Goal: Register for event/course

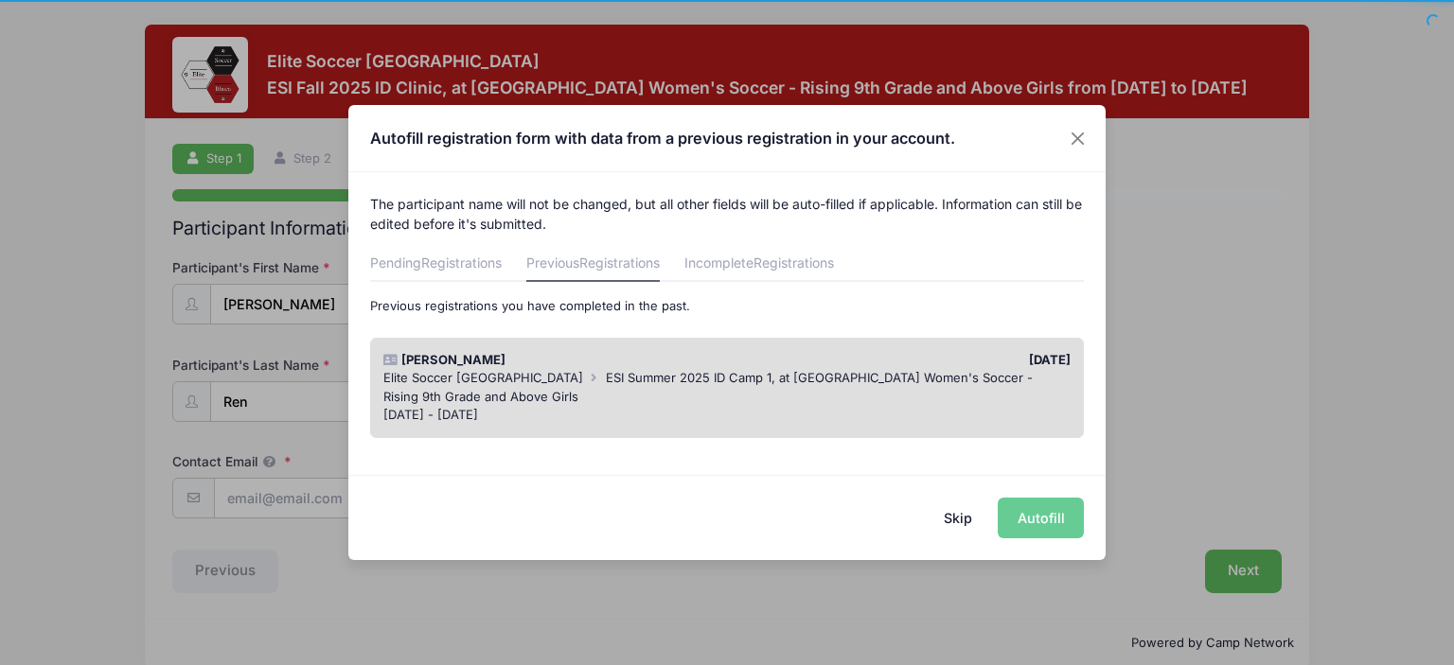
click at [825, 390] on div "Elite Soccer [GEOGRAPHIC_DATA] ESI Summer 2025 ID Camp 1, at [GEOGRAPHIC_DATA] …" at bounding box center [727, 387] width 688 height 37
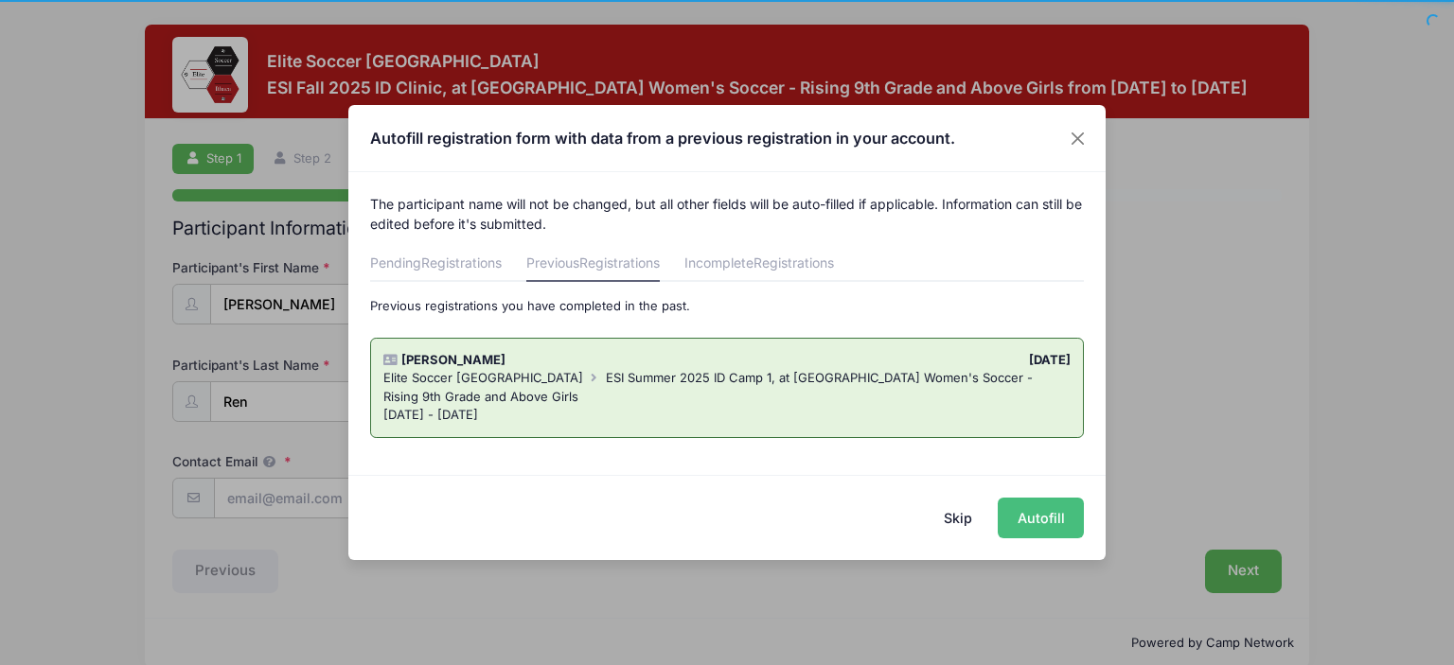
click at [1038, 521] on button "Autofill" at bounding box center [1041, 518] width 86 height 41
type input "[EMAIL_ADDRESS][DOMAIN_NAME]"
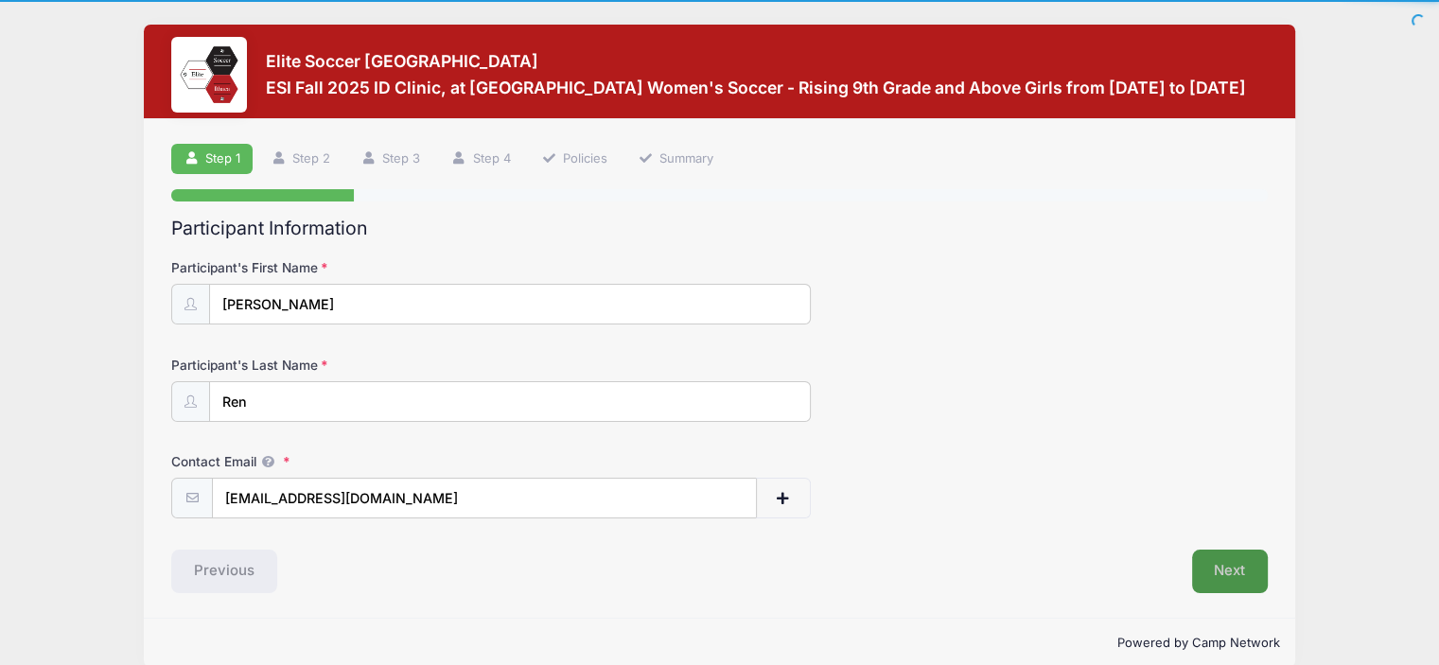
click at [1236, 567] on button "Next" at bounding box center [1230, 572] width 77 height 44
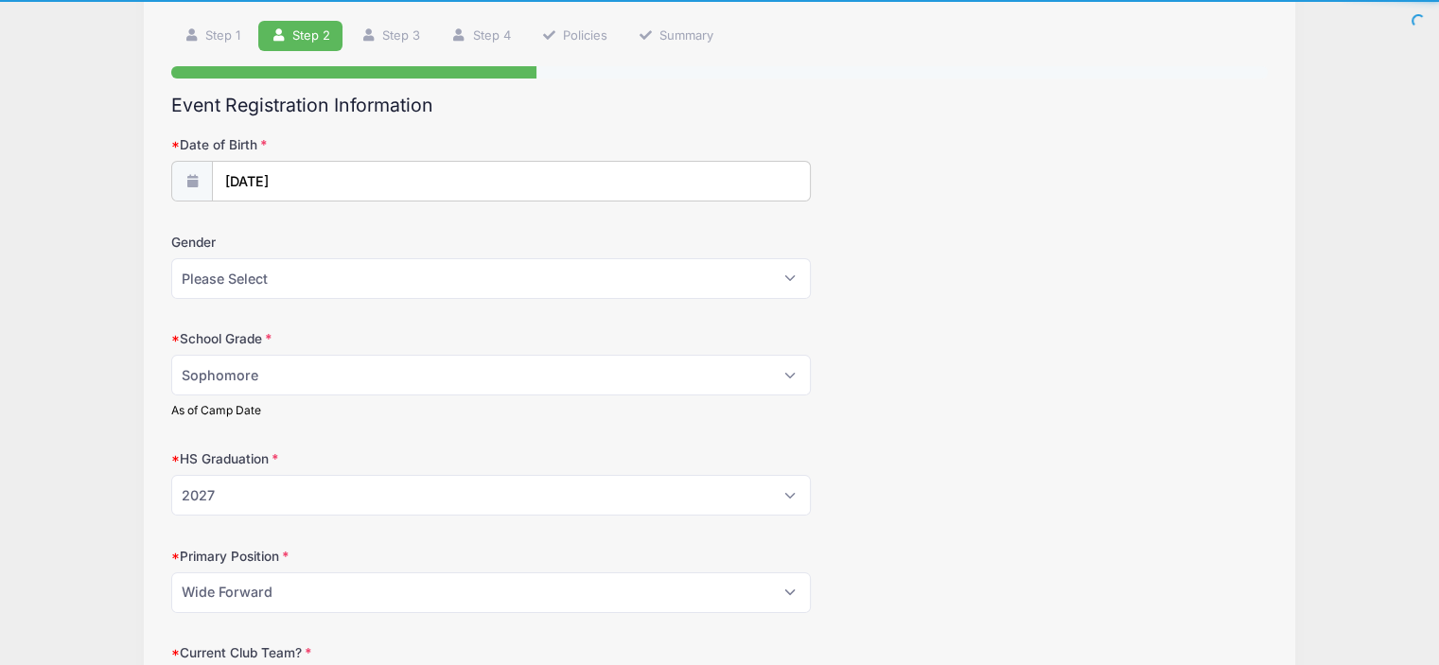
scroll to position [133, 0]
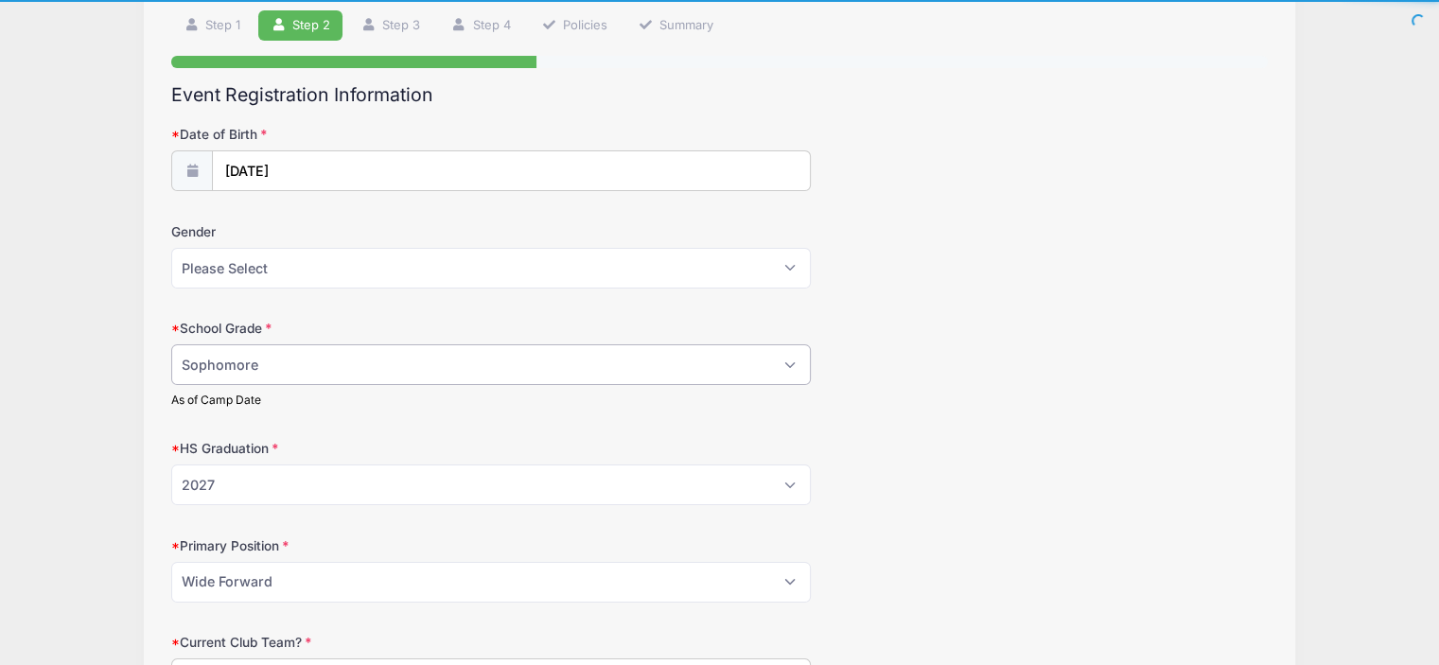
click at [560, 366] on select "Please Select Freshman Sophomore Junior Senior Graduated HS" at bounding box center [491, 364] width 640 height 41
select select "Junior"
click at [171, 344] on select "Please Select Freshman Sophomore Junior Senior Graduated HS" at bounding box center [491, 364] width 640 height 41
click at [1168, 359] on div "School Grade Please Select Freshman Sophomore Junior Senior Graduated HS As of …" at bounding box center [719, 363] width 1097 height 89
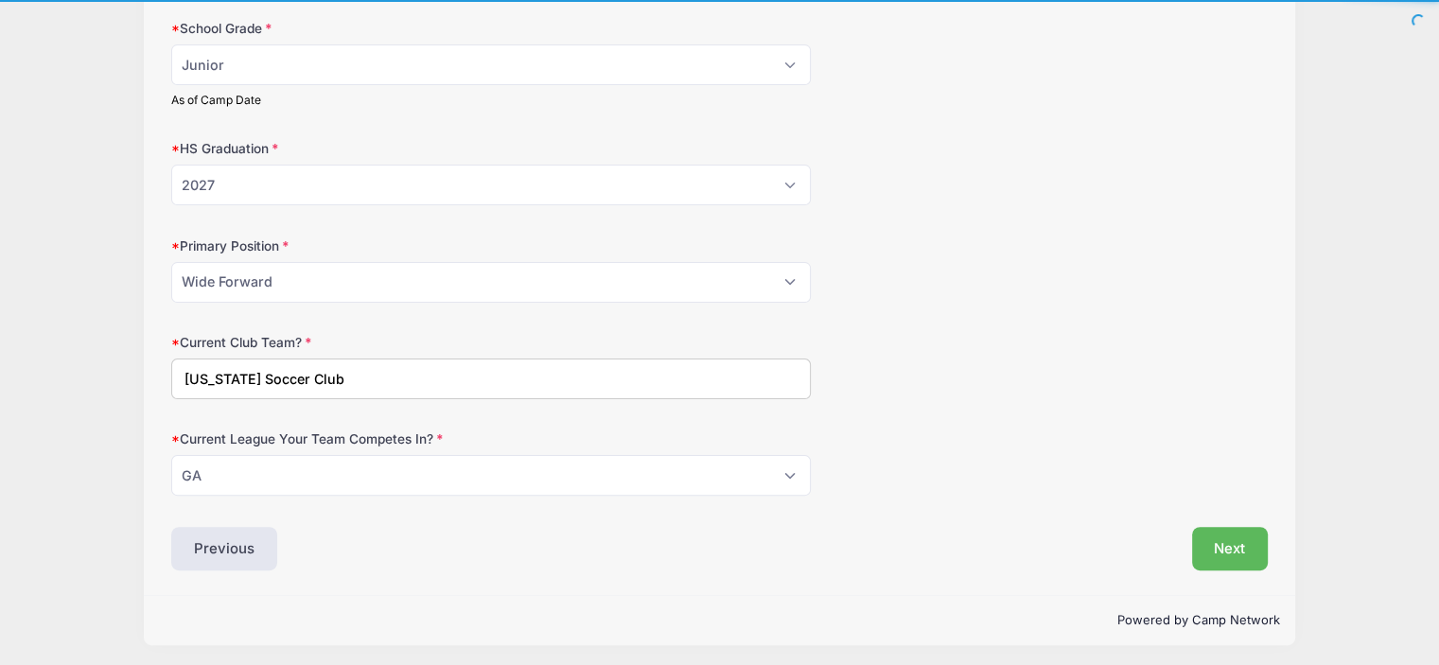
scroll to position [434, 0]
click at [671, 284] on select "Please Select GK Center Defender Wide Defender Center Midfielder Wide Forward C…" at bounding box center [491, 281] width 640 height 41
click at [1001, 313] on form "Date of Birth [DATE] Gender Please Select [DEMOGRAPHIC_DATA] [DEMOGRAPHIC_DATA]…" at bounding box center [719, 159] width 1097 height 671
click at [708, 285] on select "Please Select GK Center Defender Wide Defender Center Midfielder Wide Forward C…" at bounding box center [491, 281] width 640 height 41
click at [707, 283] on select "Please Select GK Center Defender Wide Defender Center Midfielder Wide Forward C…" at bounding box center [491, 281] width 640 height 41
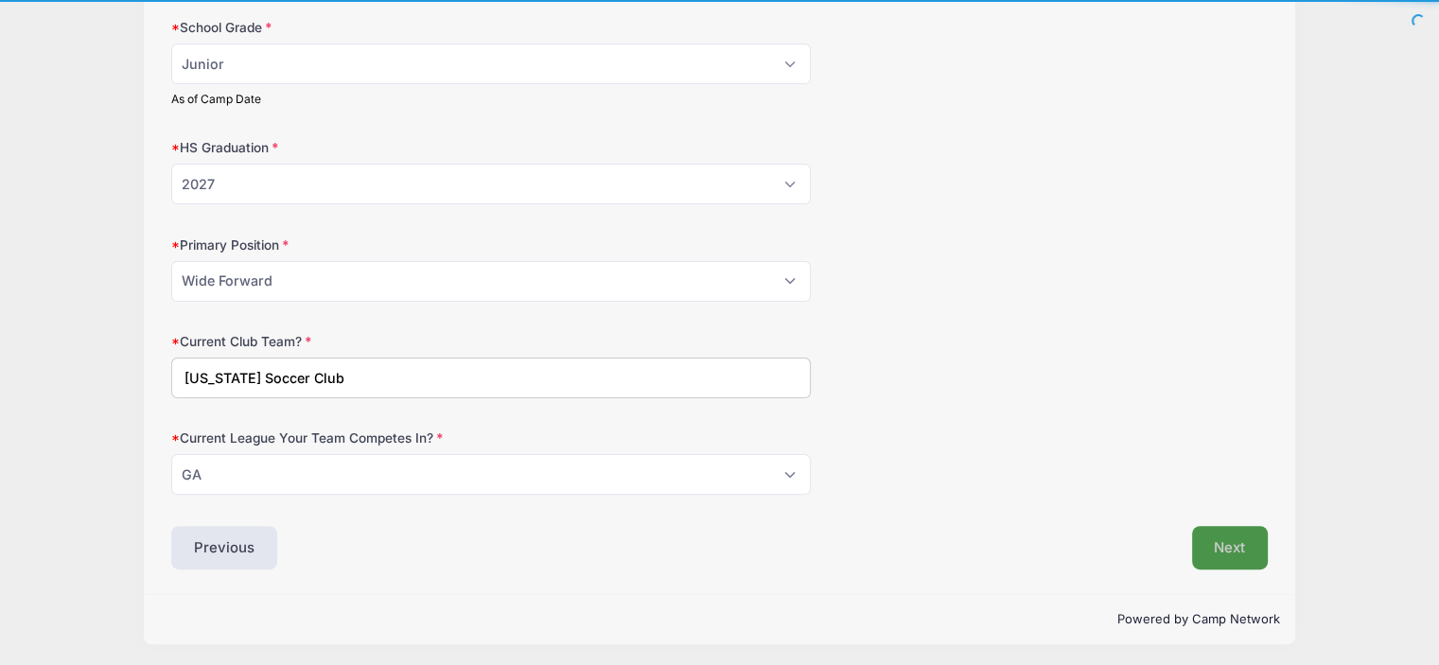
click at [1240, 547] on button "Next" at bounding box center [1230, 548] width 77 height 44
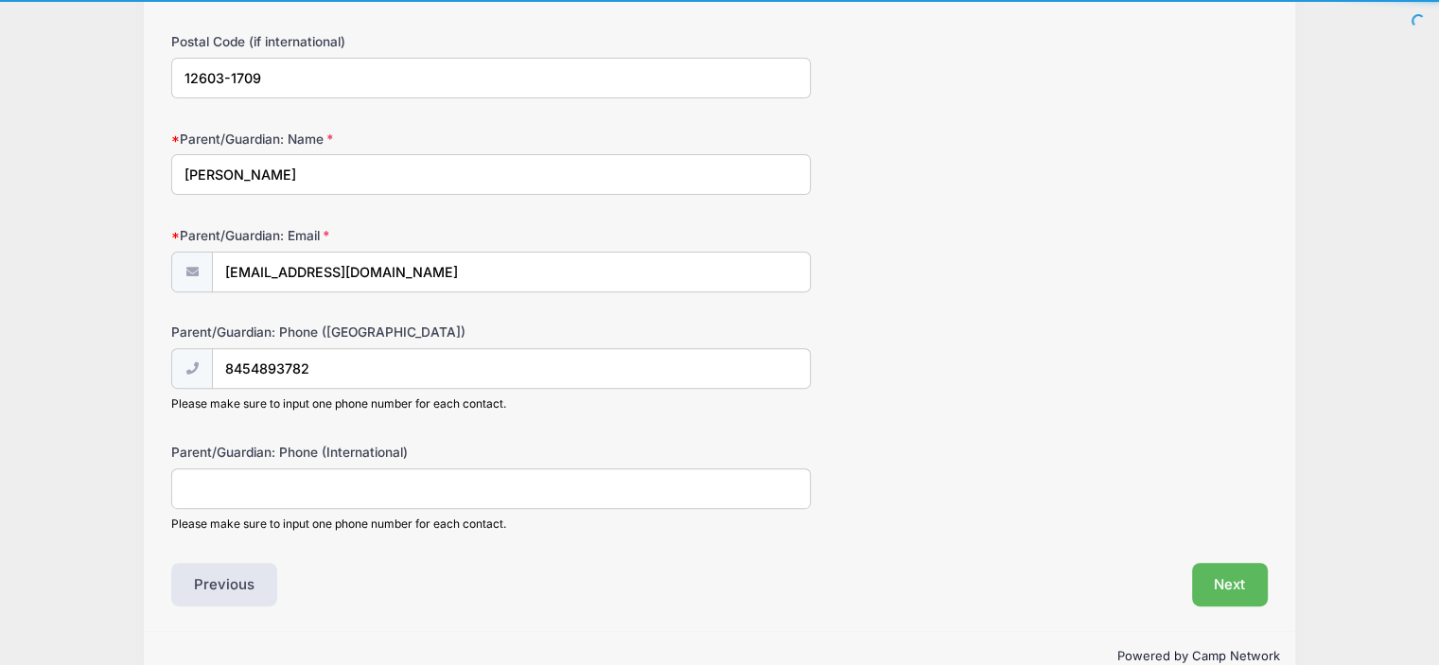
scroll to position [650, 0]
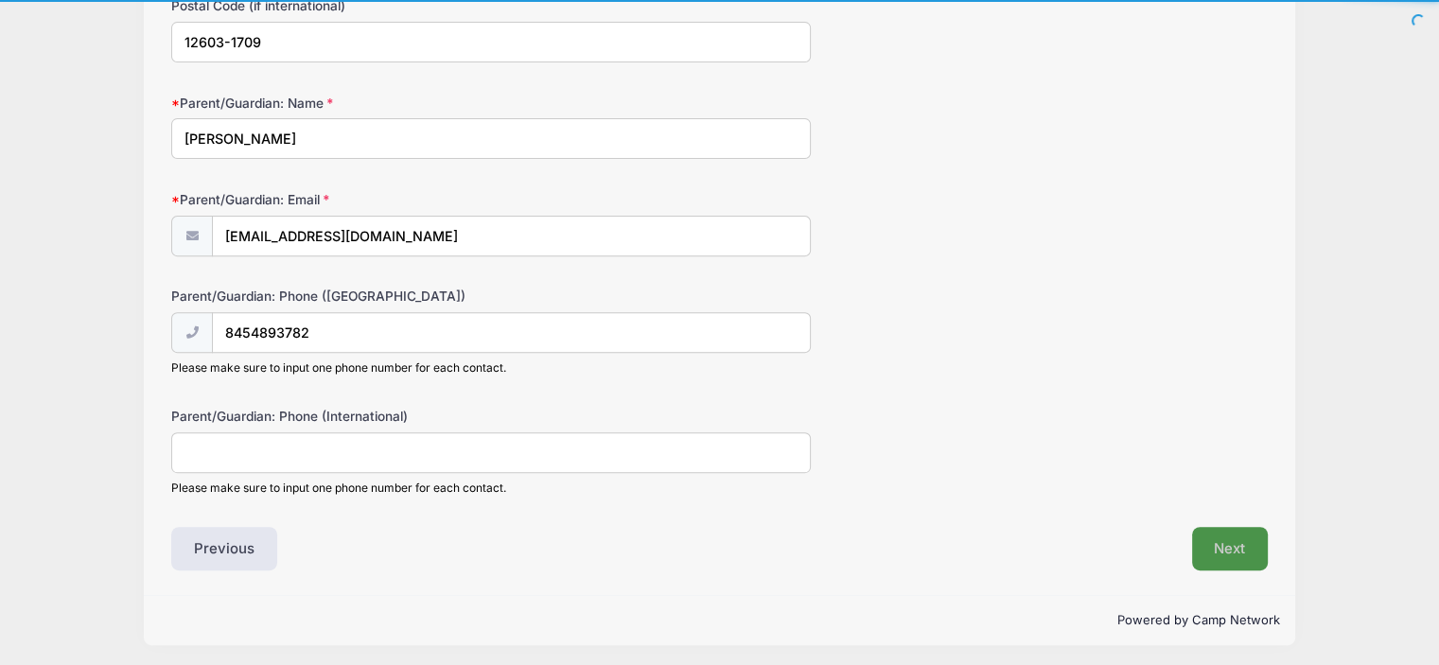
click at [1238, 539] on button "Next" at bounding box center [1230, 549] width 77 height 44
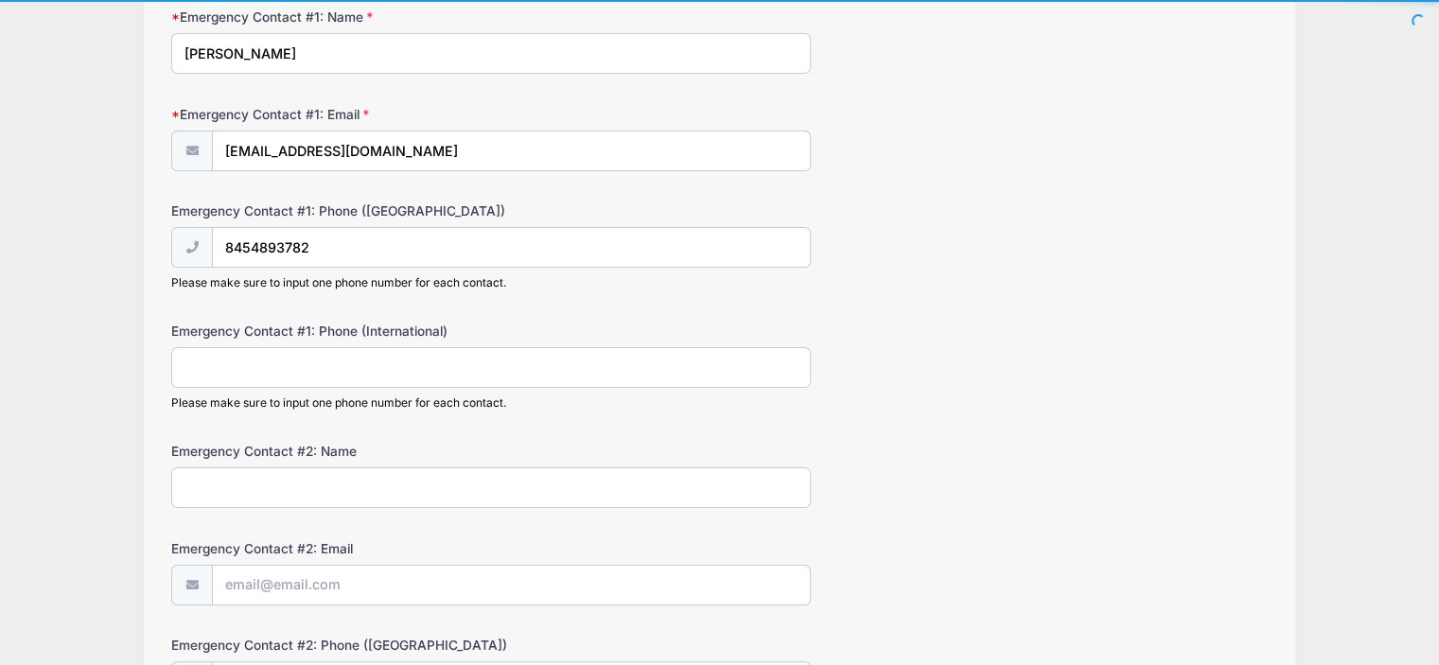
scroll to position [246, 0]
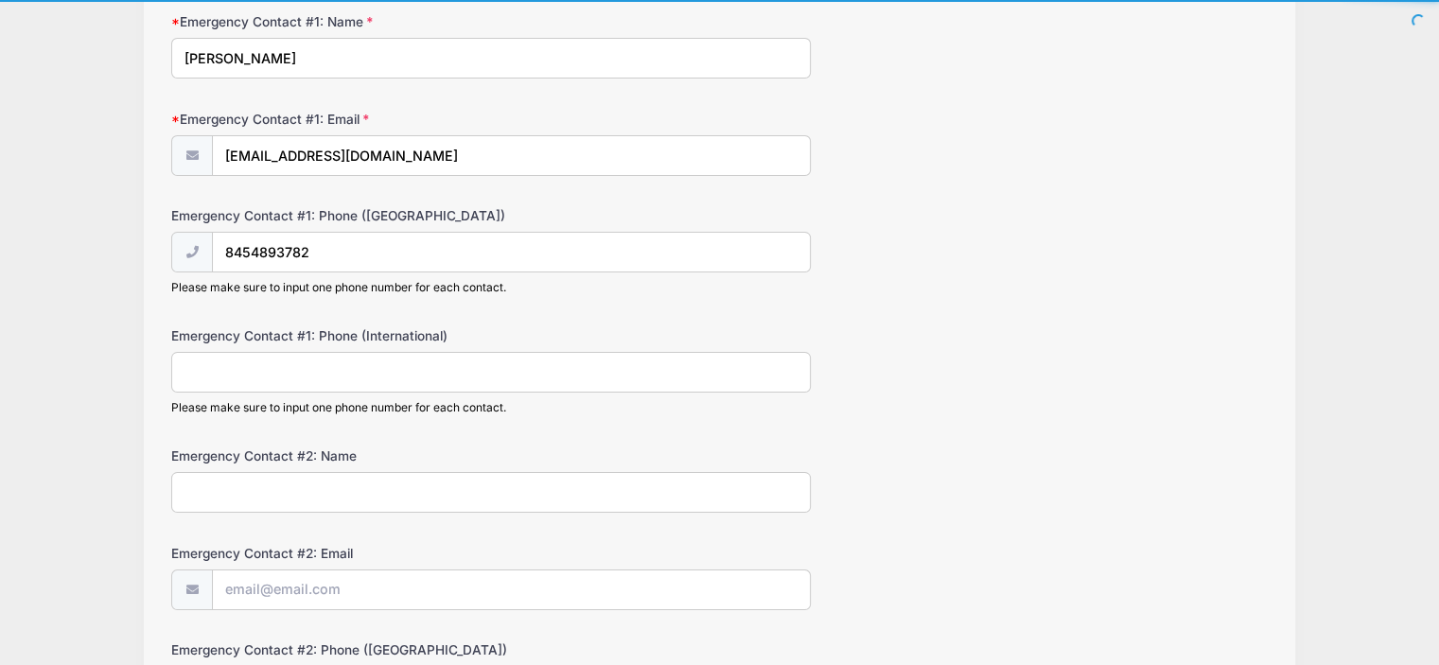
type input "[PHONE_NUMBER]"
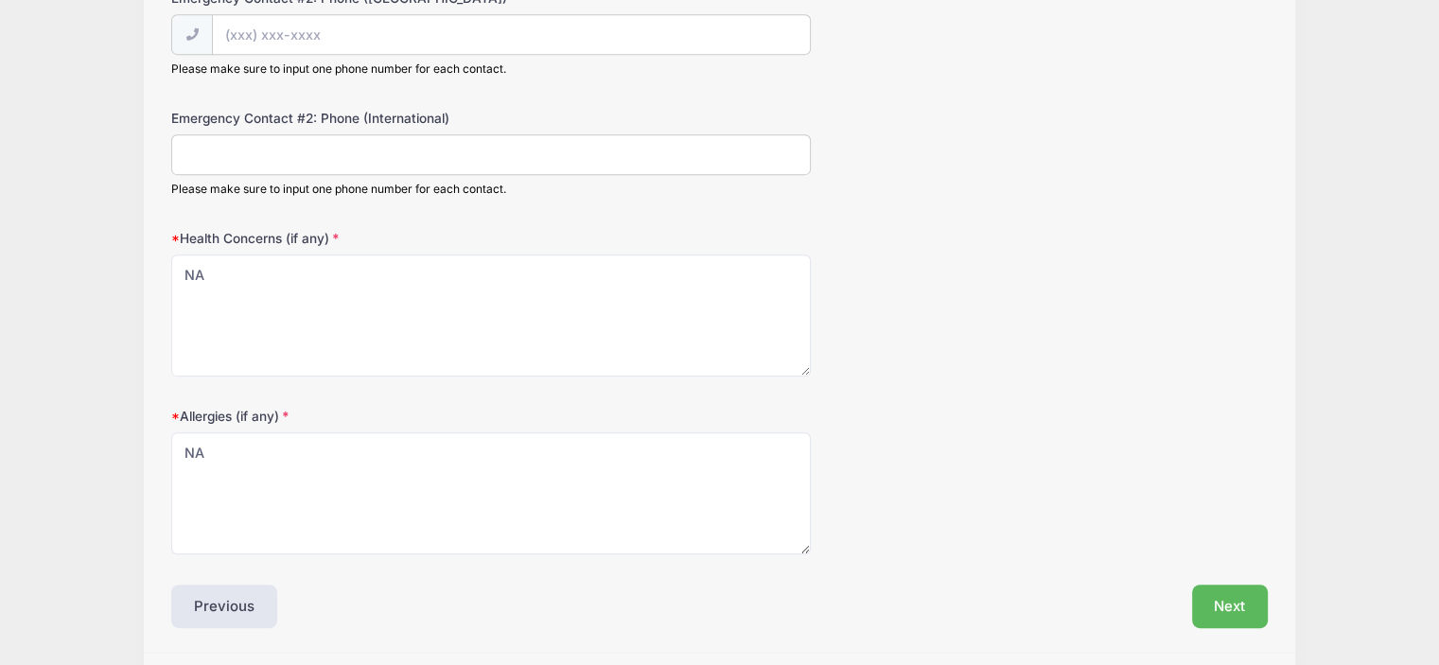
scroll to position [956, 0]
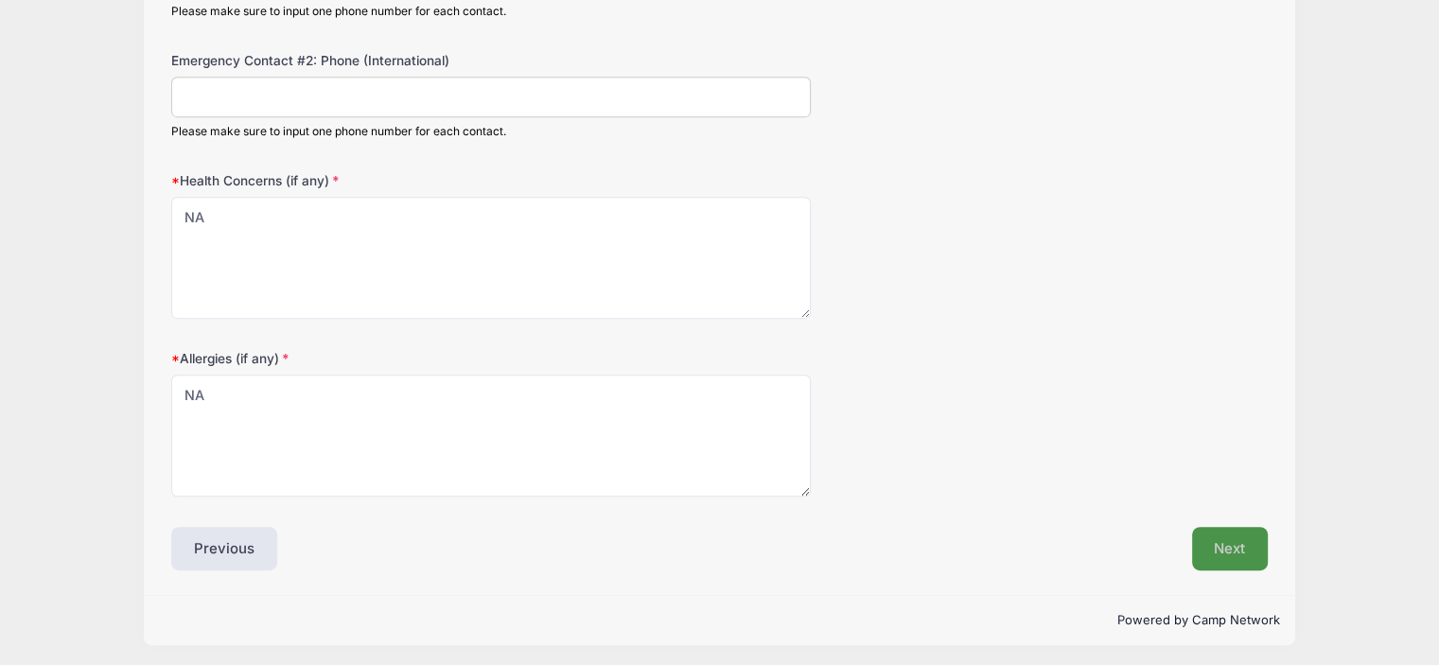
click at [1219, 550] on button "Next" at bounding box center [1230, 549] width 77 height 44
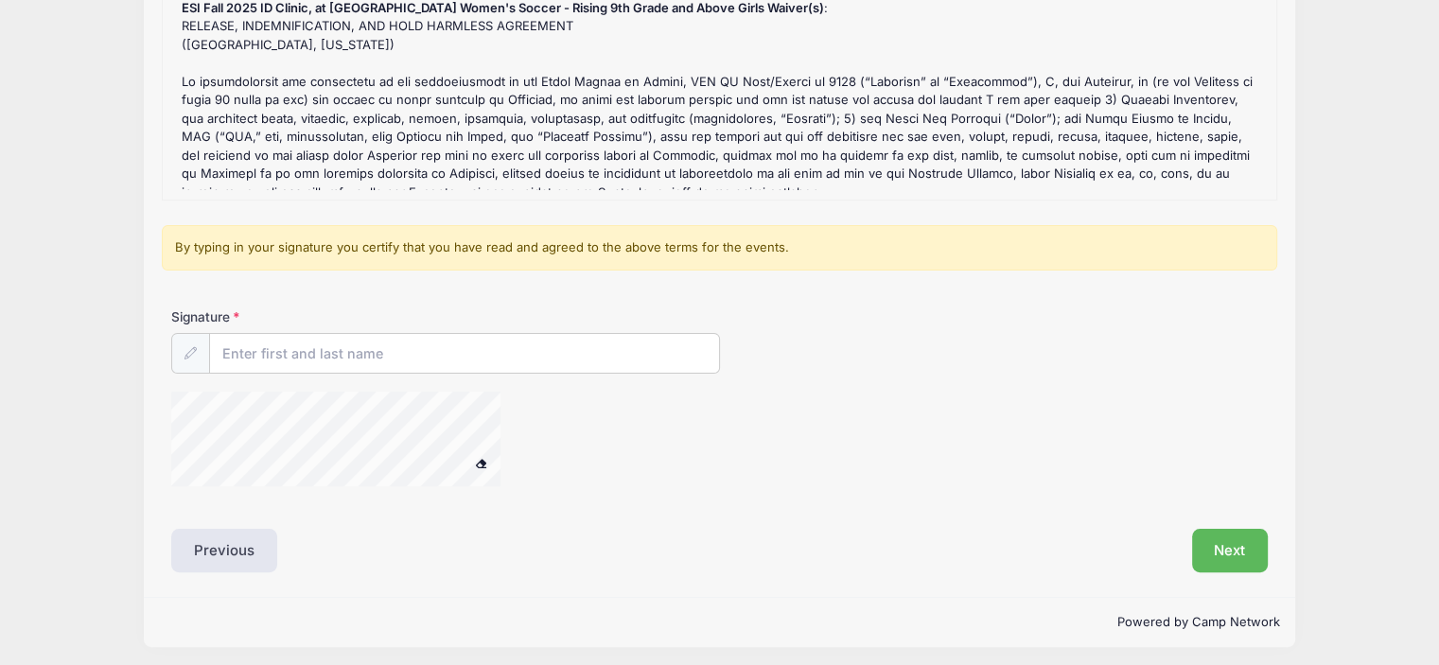
scroll to position [352, 0]
click at [363, 343] on input "Signature" at bounding box center [464, 351] width 509 height 41
type input "[PERSON_NAME]"
click at [1234, 546] on button "Next" at bounding box center [1230, 548] width 77 height 44
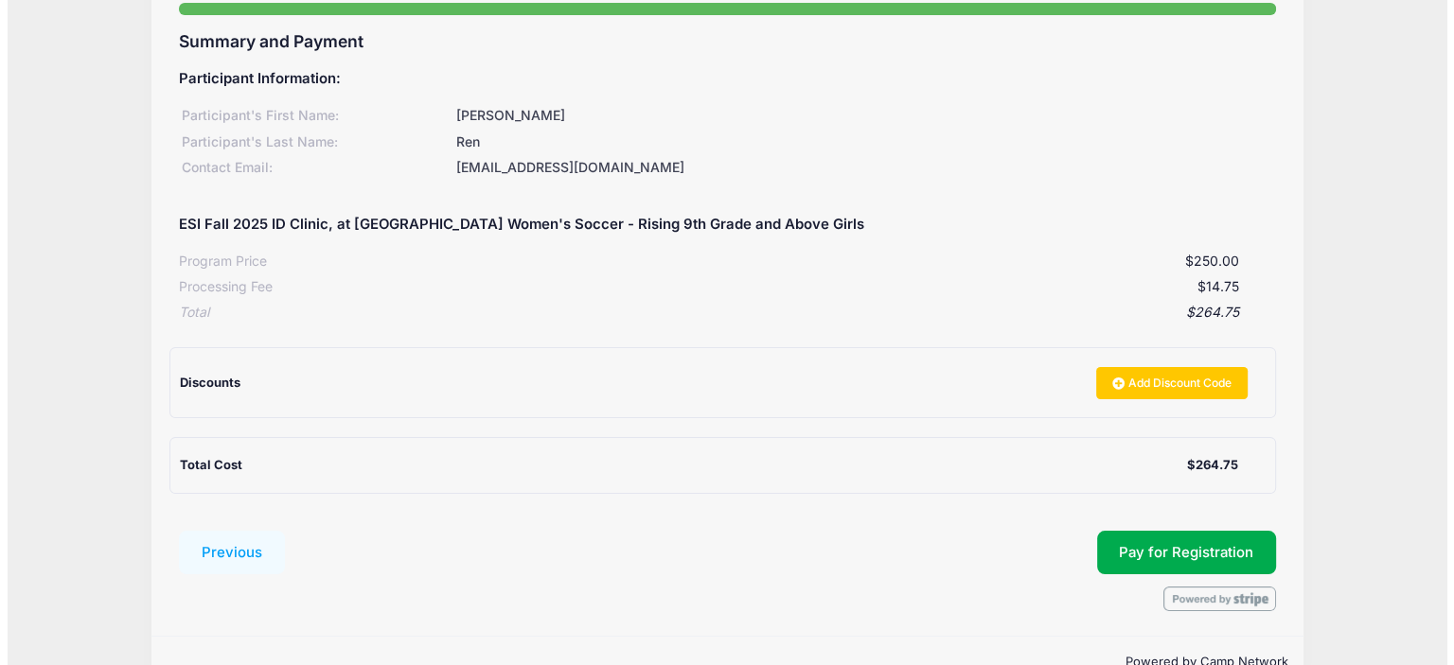
scroll to position [231, 0]
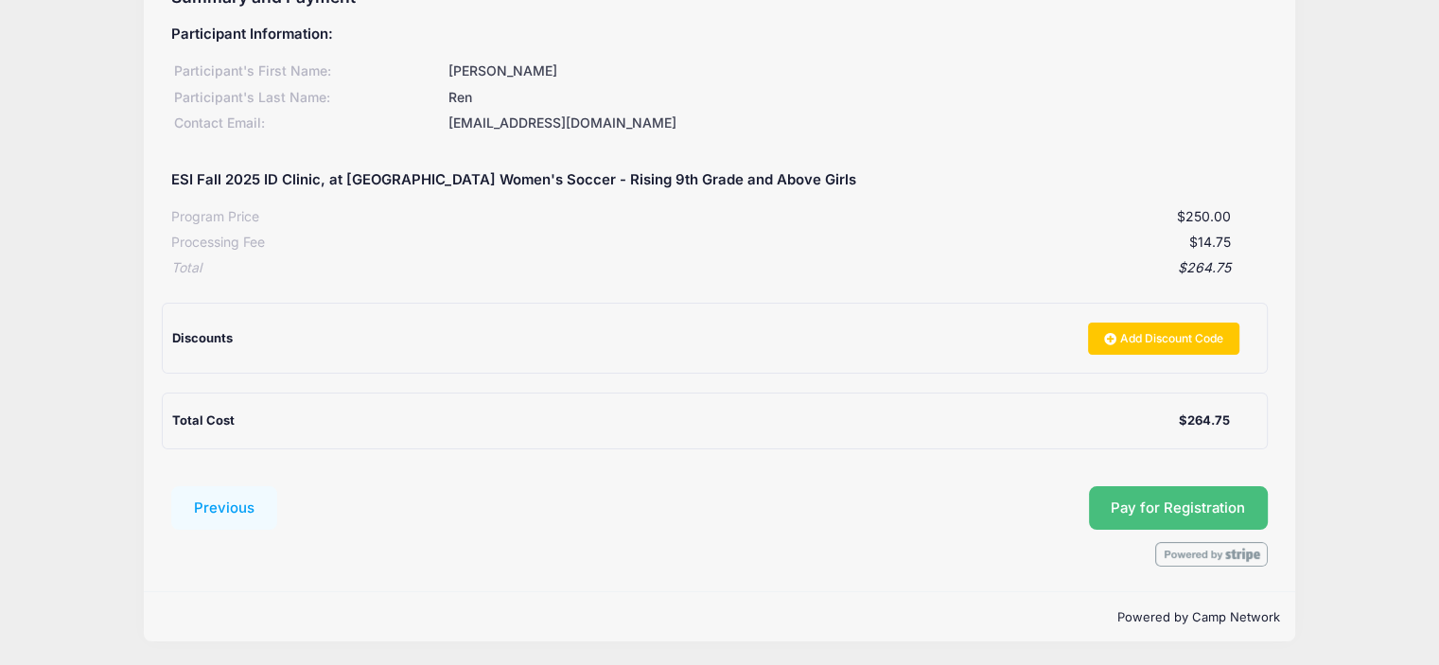
click at [1208, 510] on span "Pay for Registration" at bounding box center [1178, 508] width 134 height 17
